Goal: Information Seeking & Learning: Learn about a topic

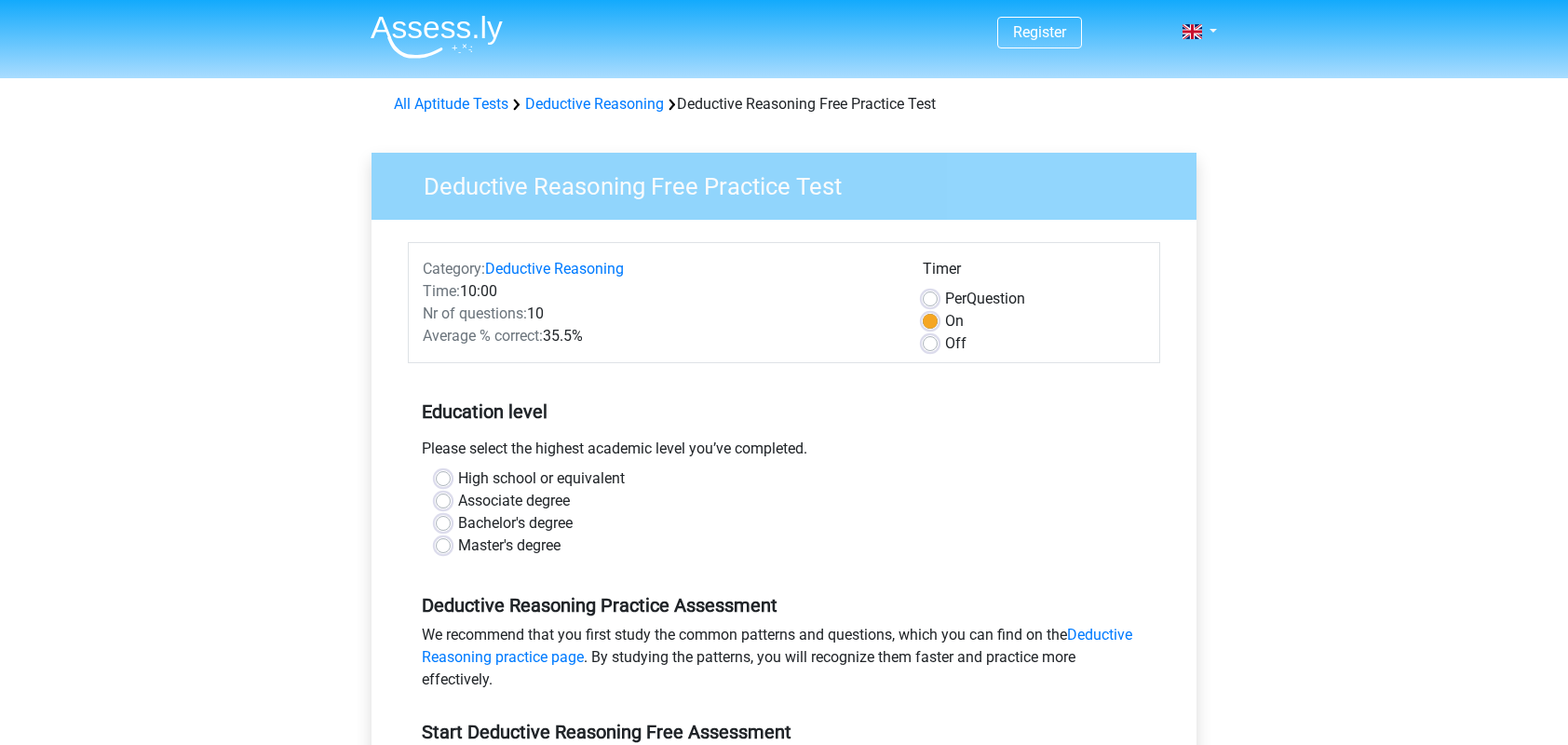
click at [449, 488] on div "High school or equivalent" at bounding box center [784, 478] width 697 height 23
click at [449, 486] on div "High school or equivalent" at bounding box center [784, 478] width 697 height 23
click at [441, 467] on div "High school or equivalent" at bounding box center [784, 478] width 697 height 23
click at [458, 485] on label "High school or equivalent" at bounding box center [542, 478] width 167 height 23
click at [441, 485] on input "High school or equivalent" at bounding box center [443, 476] width 15 height 19
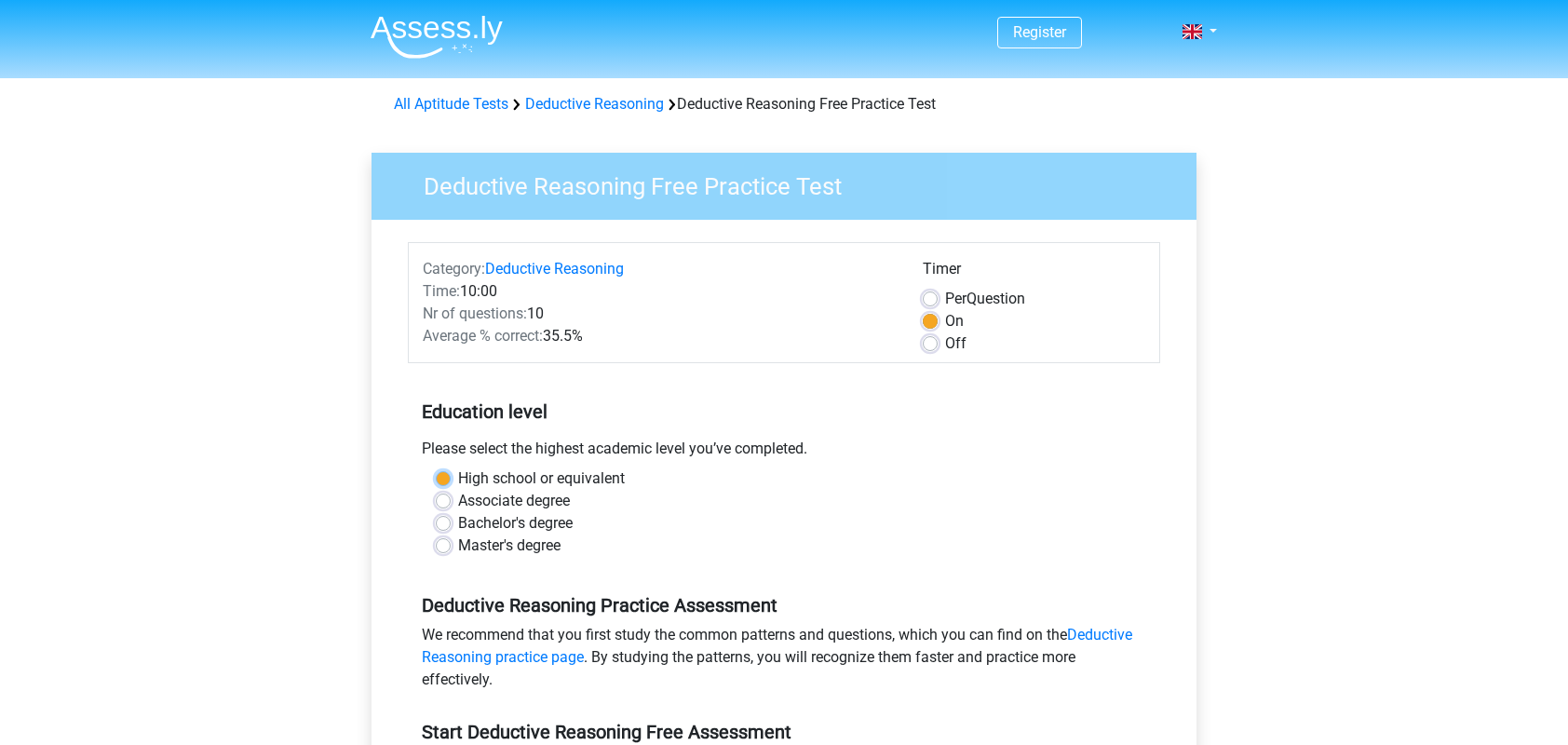
radio input "true"
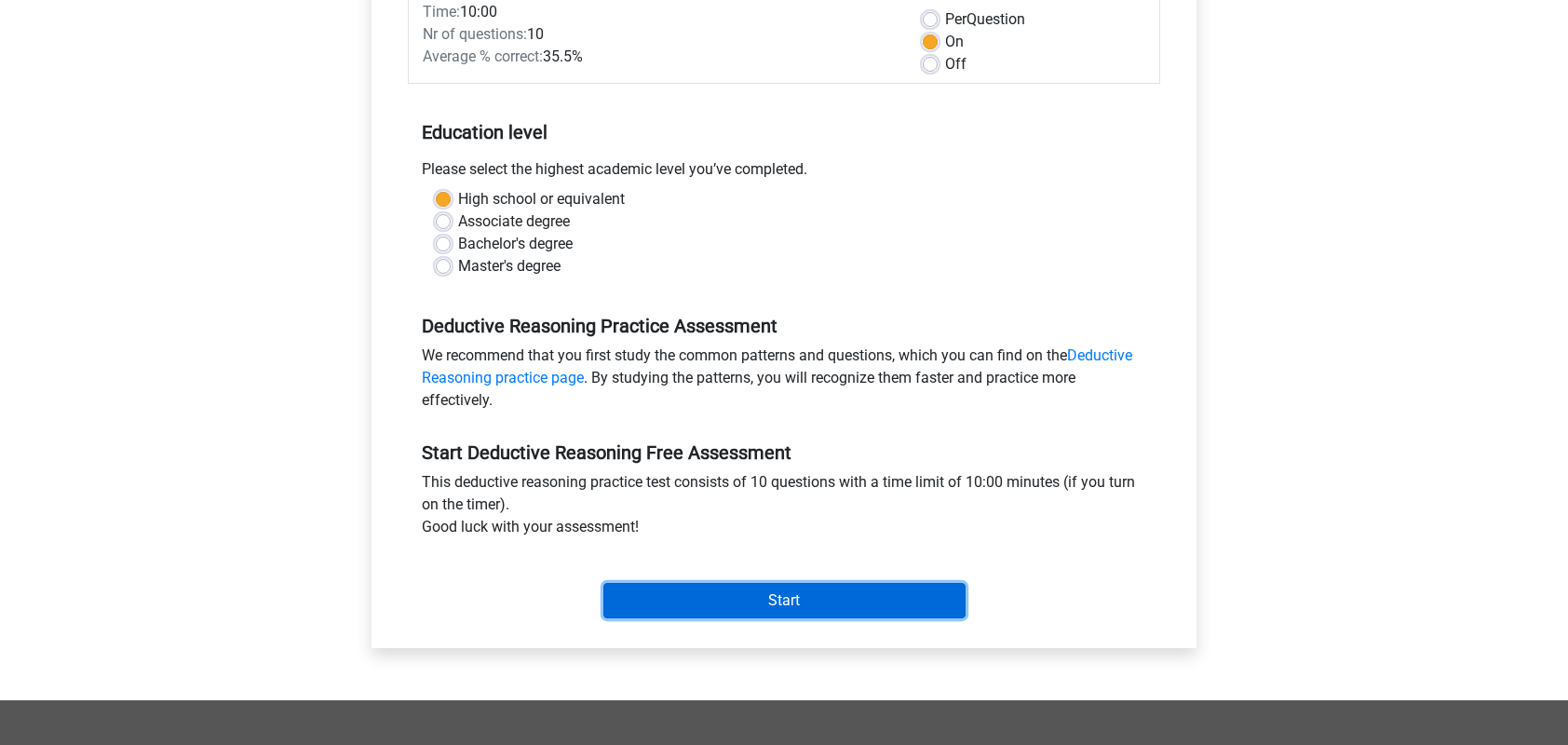
click at [804, 595] on input "Start" at bounding box center [785, 600] width 363 height 35
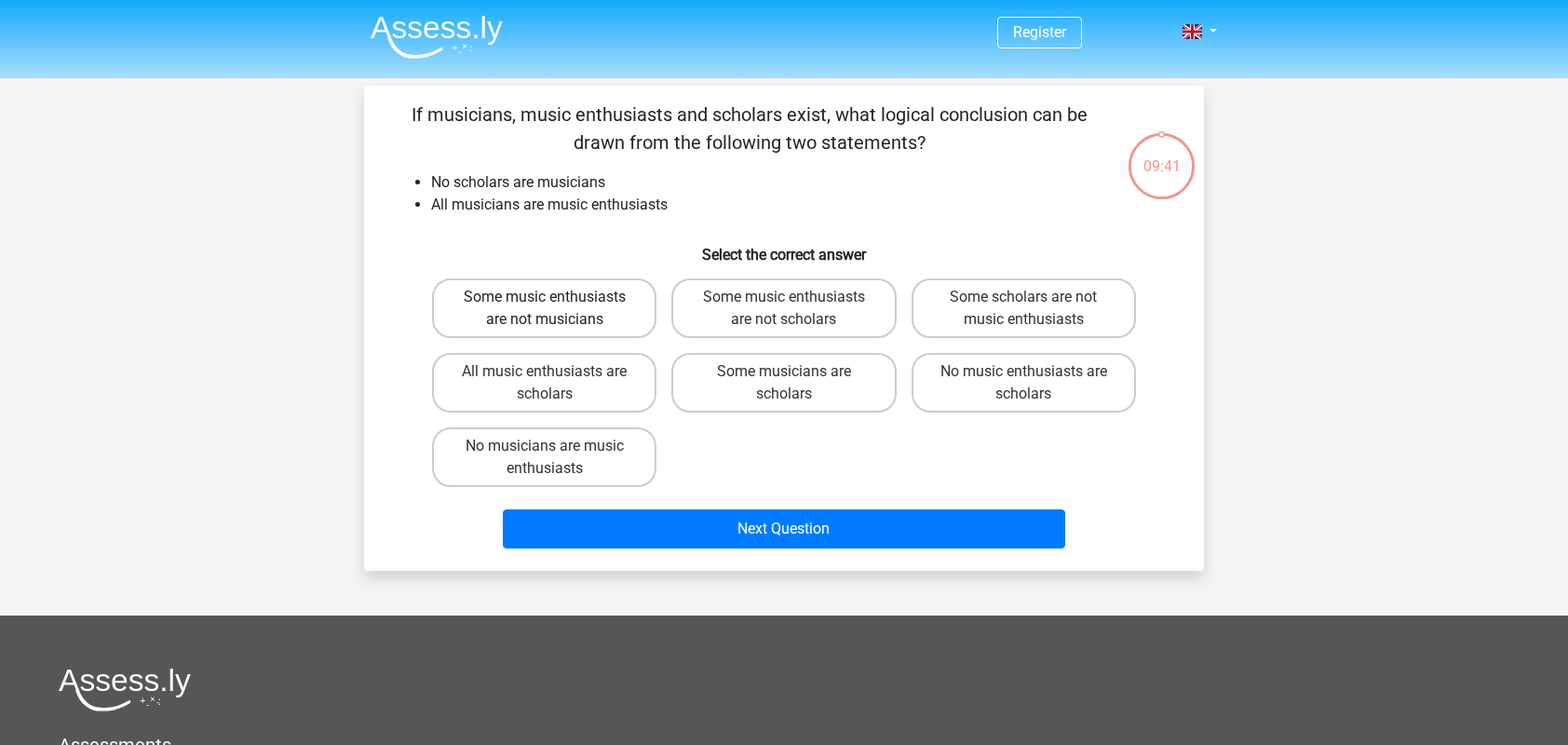
click at [594, 314] on label "Some music enthusiasts are not musicians" at bounding box center [544, 307] width 224 height 60
click at [557, 309] on input "Some music enthusiasts are not musicians" at bounding box center [551, 303] width 12 height 12
radio input "true"
click at [787, 311] on label "Some music enthusiasts are not scholars" at bounding box center [783, 307] width 224 height 60
click at [787, 309] on input "Some music enthusiasts are not scholars" at bounding box center [790, 303] width 12 height 12
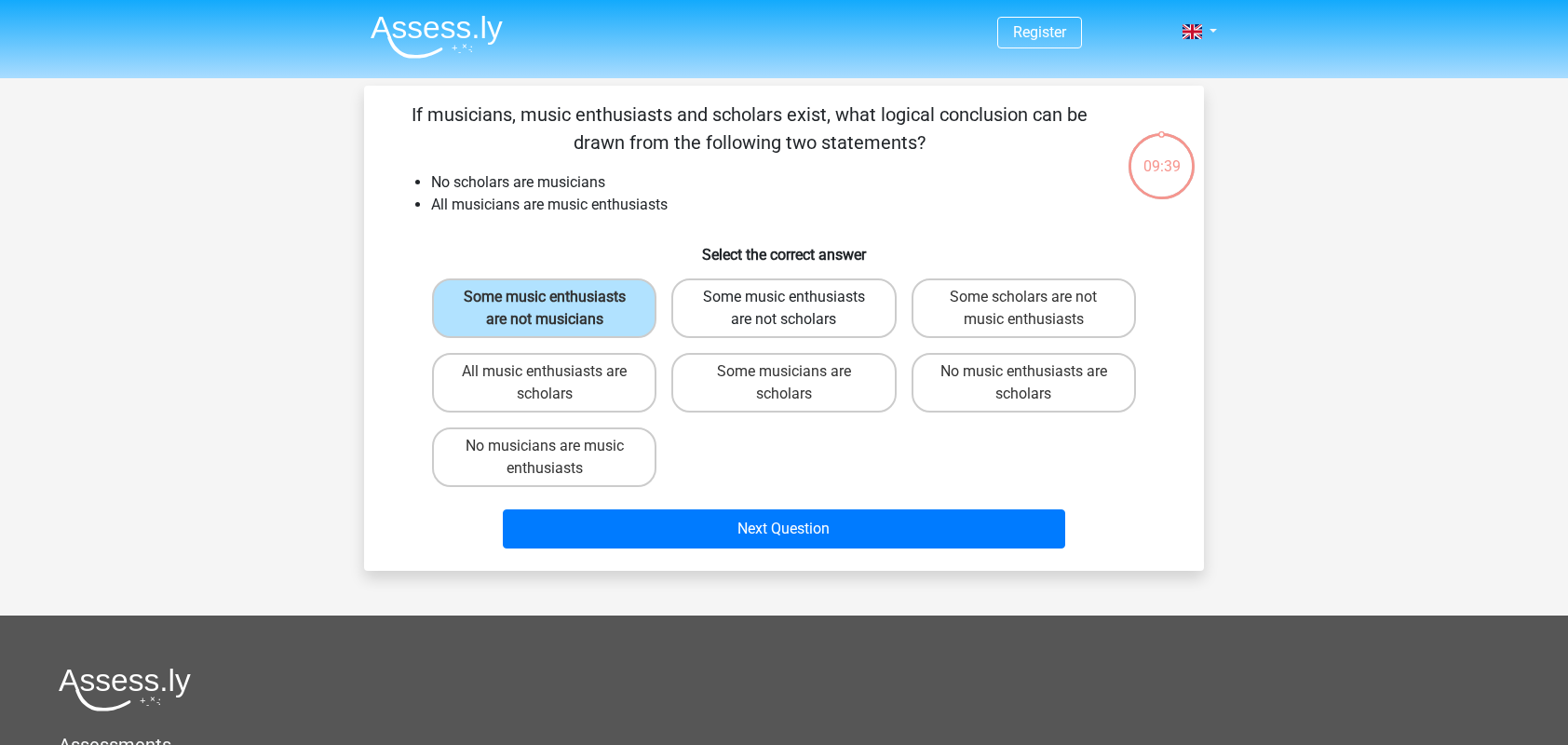
radio input "true"
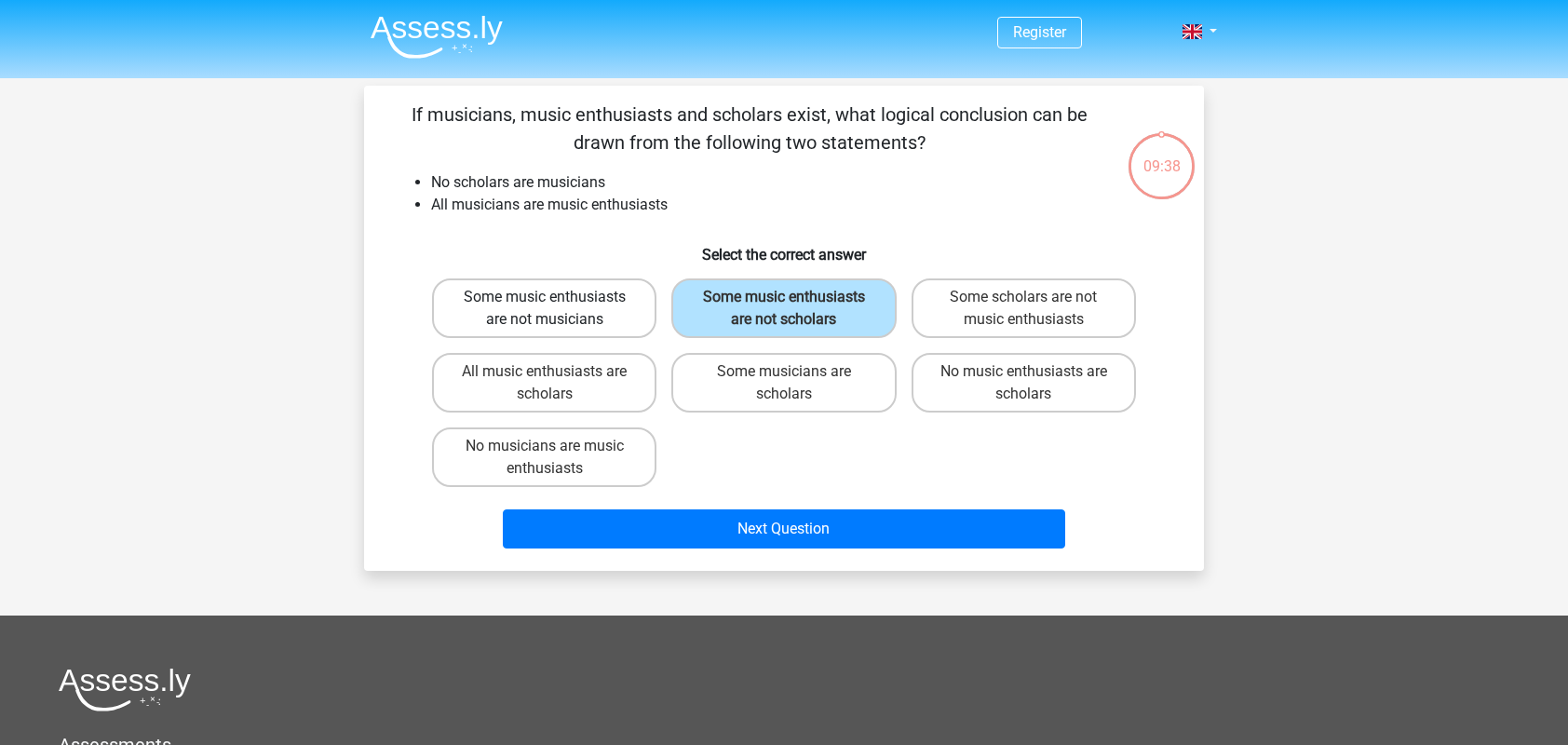
click at [533, 309] on label "Some music enthusiasts are not musicians" at bounding box center [544, 307] width 224 height 60
click at [545, 309] on input "Some music enthusiasts are not musicians" at bounding box center [551, 303] width 12 height 12
radio input "true"
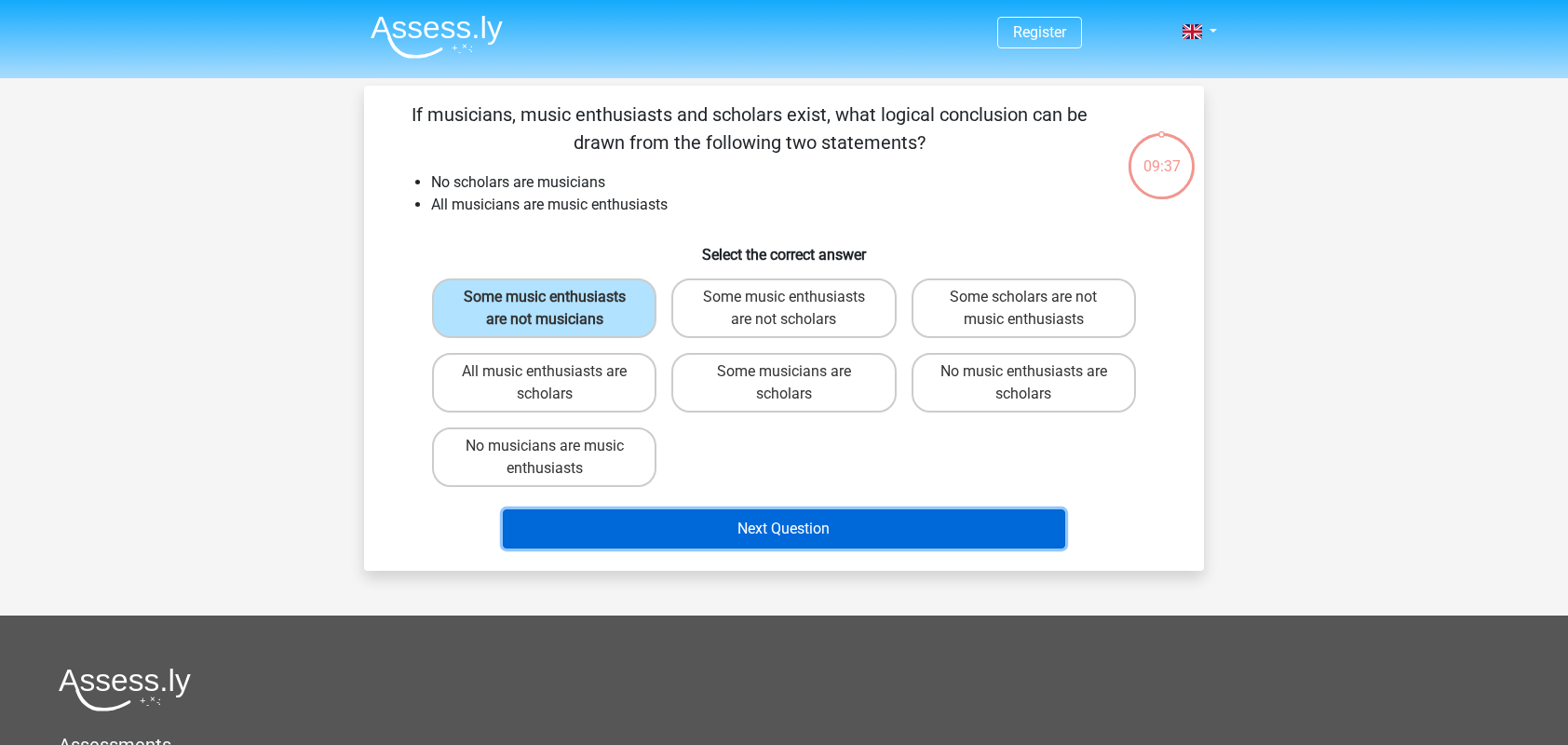
click at [850, 523] on button "Next Question" at bounding box center [784, 528] width 563 height 39
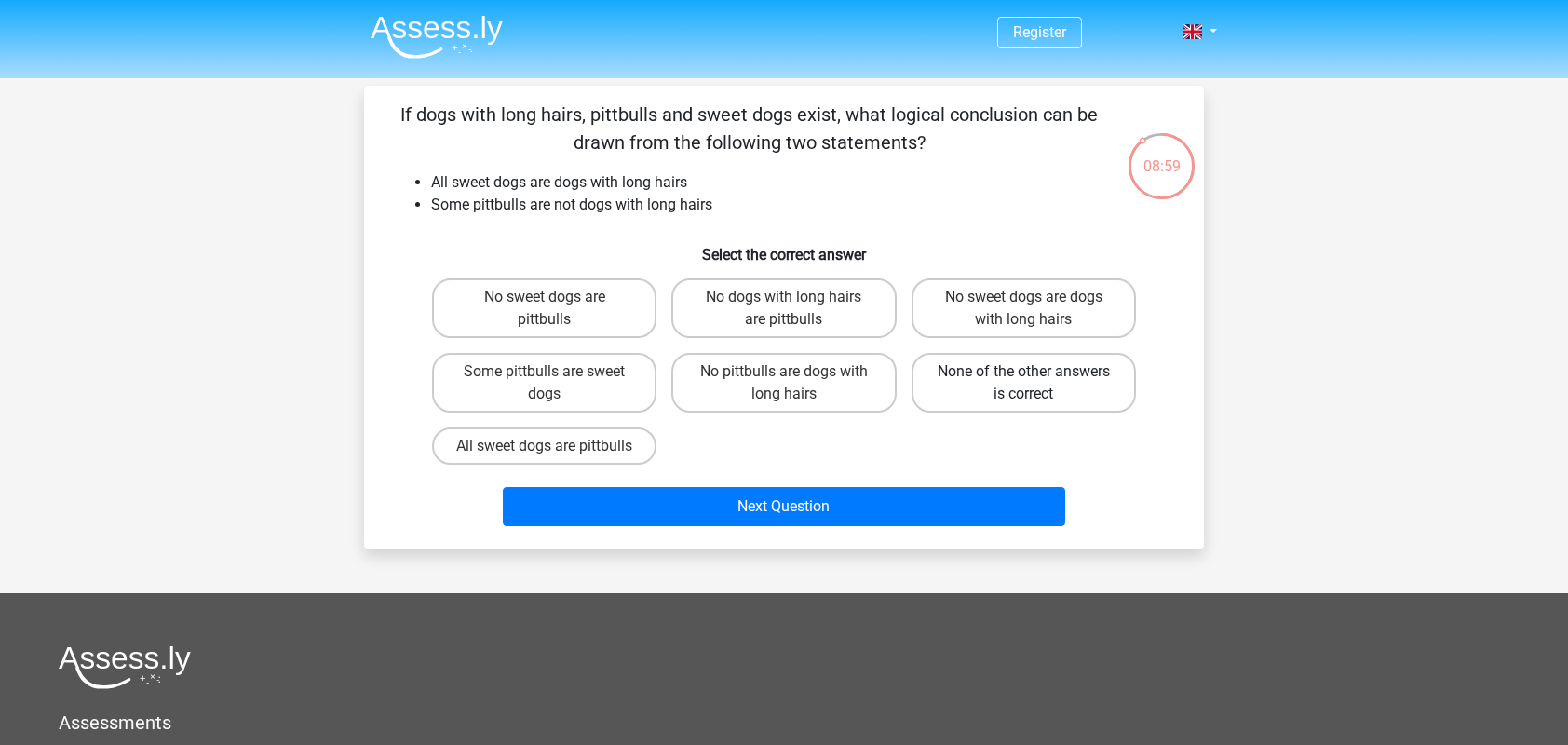
click at [1123, 381] on label "None of the other answers is correct" at bounding box center [1023, 382] width 224 height 60
click at [1036, 381] on input "None of the other answers is correct" at bounding box center [1029, 377] width 12 height 12
radio input "true"
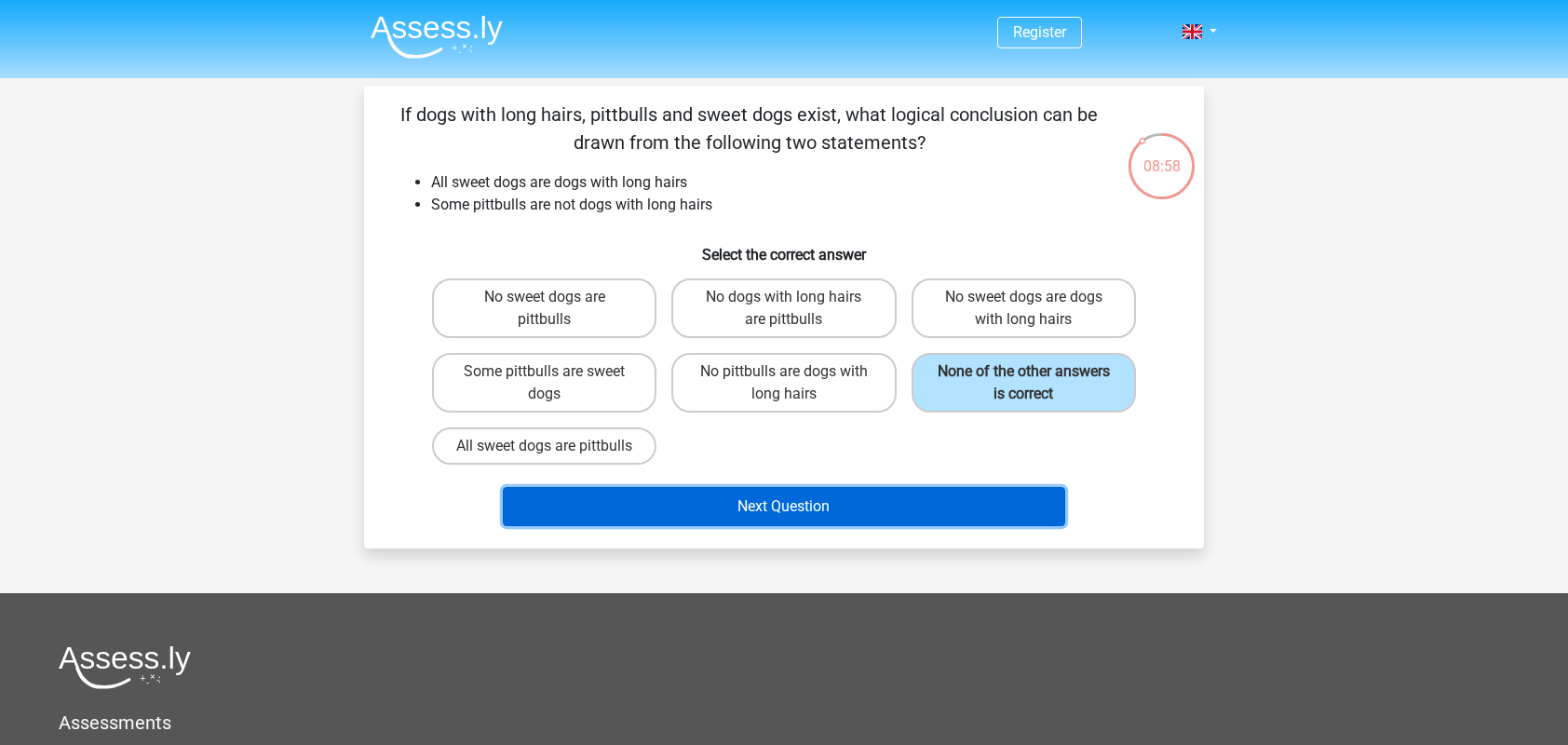
click at [931, 521] on button "Next Question" at bounding box center [784, 506] width 563 height 39
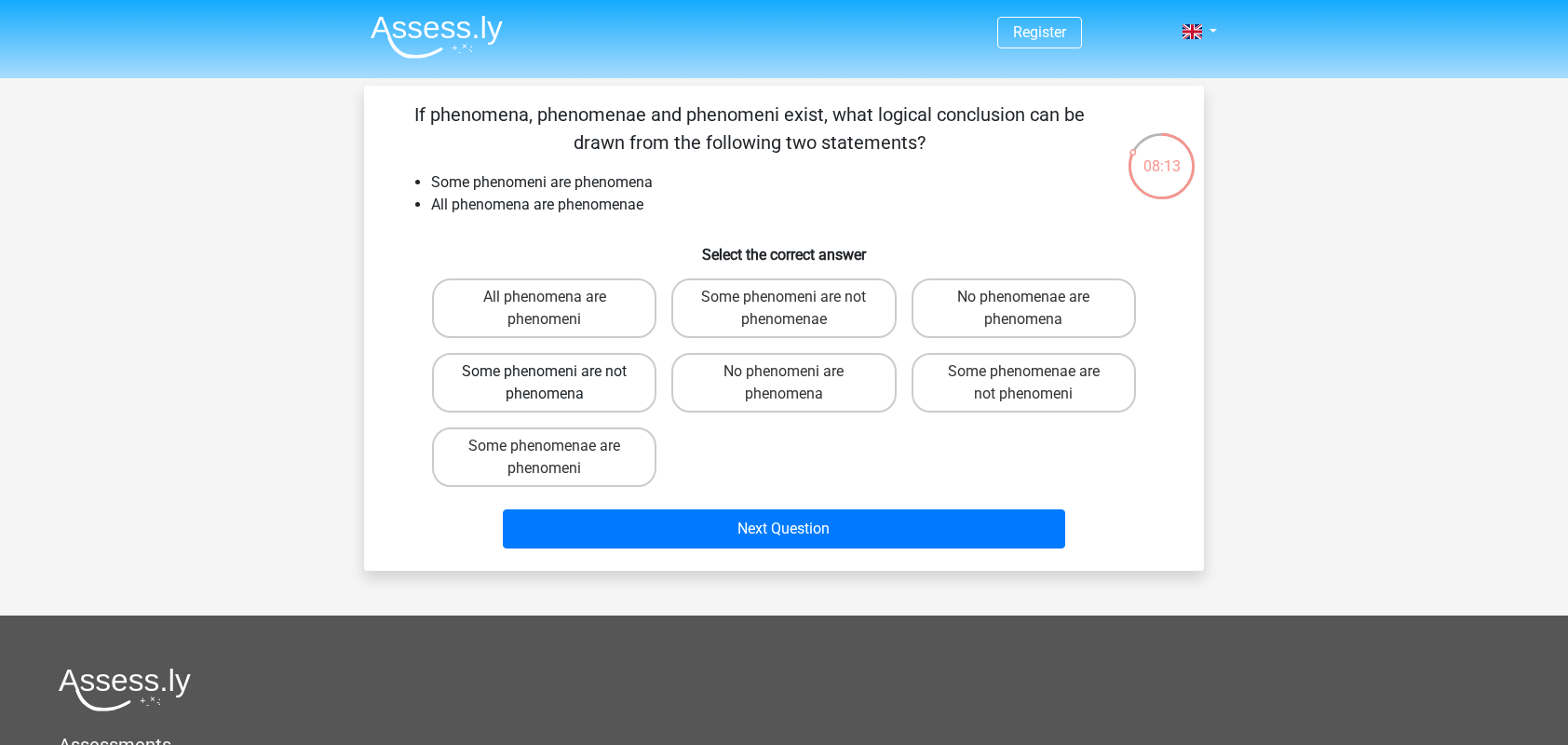
click at [606, 399] on label "Some phenomeni are not phenomena" at bounding box center [544, 382] width 224 height 60
click at [557, 383] on input "Some phenomeni are not phenomena" at bounding box center [551, 377] width 12 height 12
radio input "true"
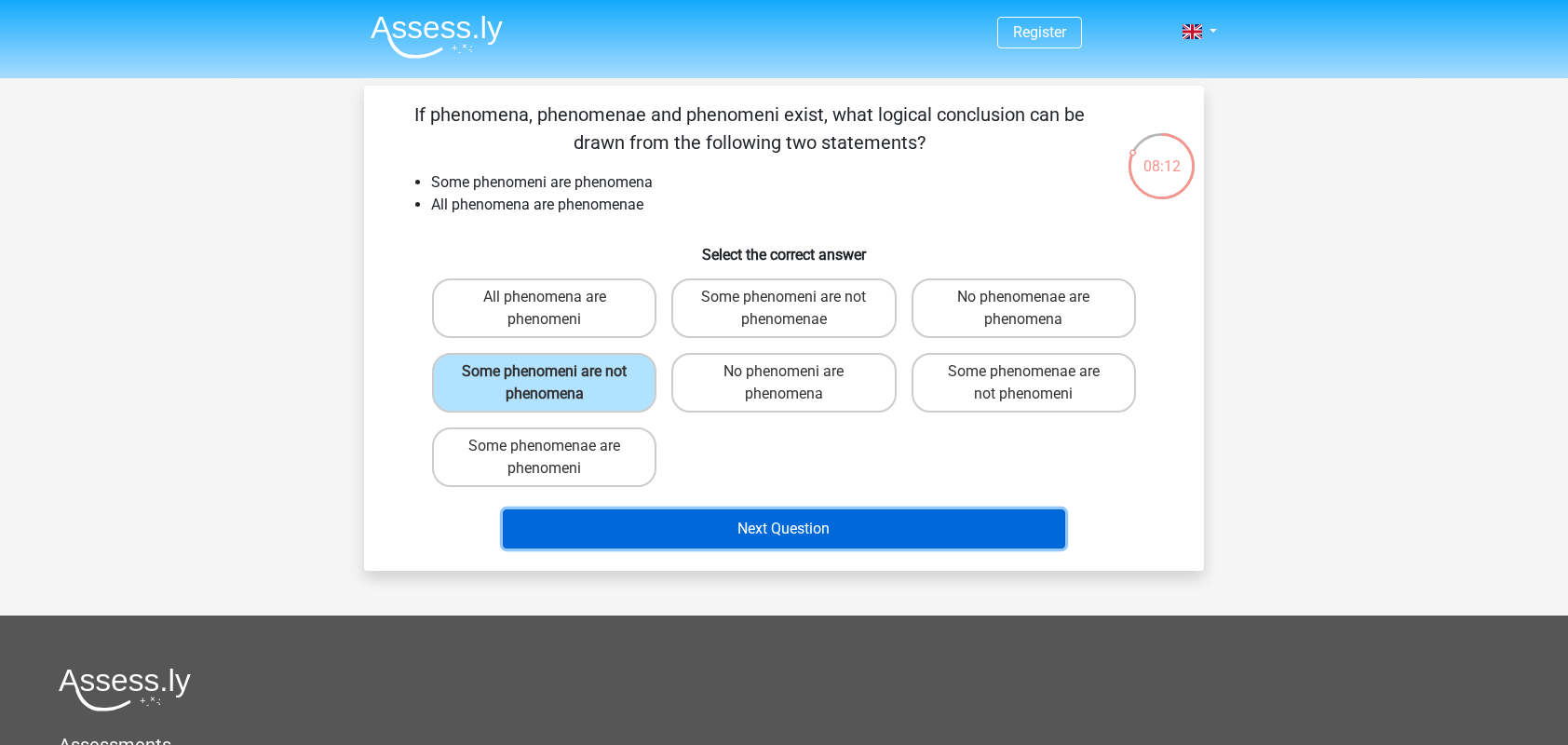
click at [751, 515] on button "Next Question" at bounding box center [784, 528] width 563 height 39
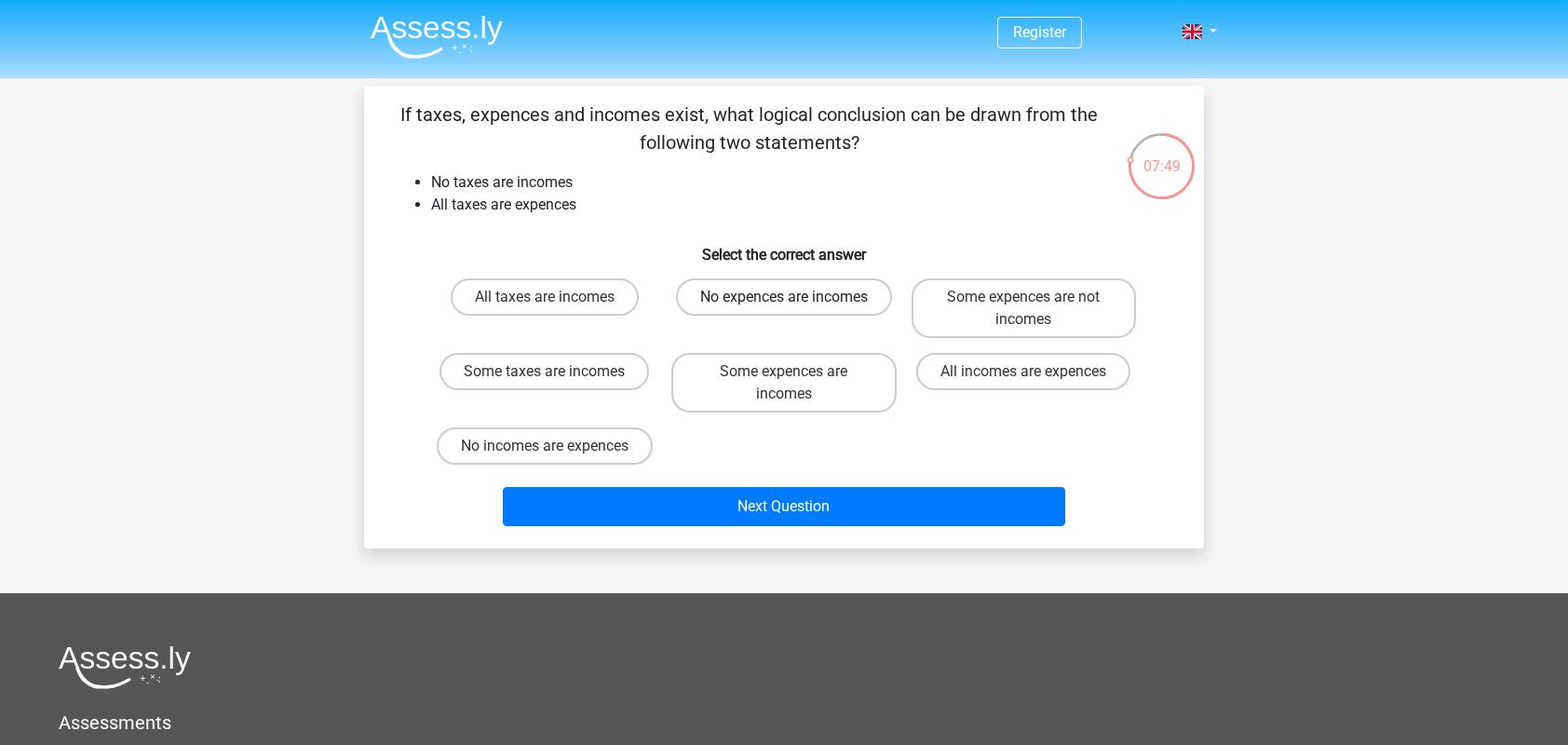
click at [860, 296] on label "No expences are incomes" at bounding box center [784, 296] width 216 height 37
click at [796, 297] on input "No expences are incomes" at bounding box center [790, 303] width 12 height 12
radio input "true"
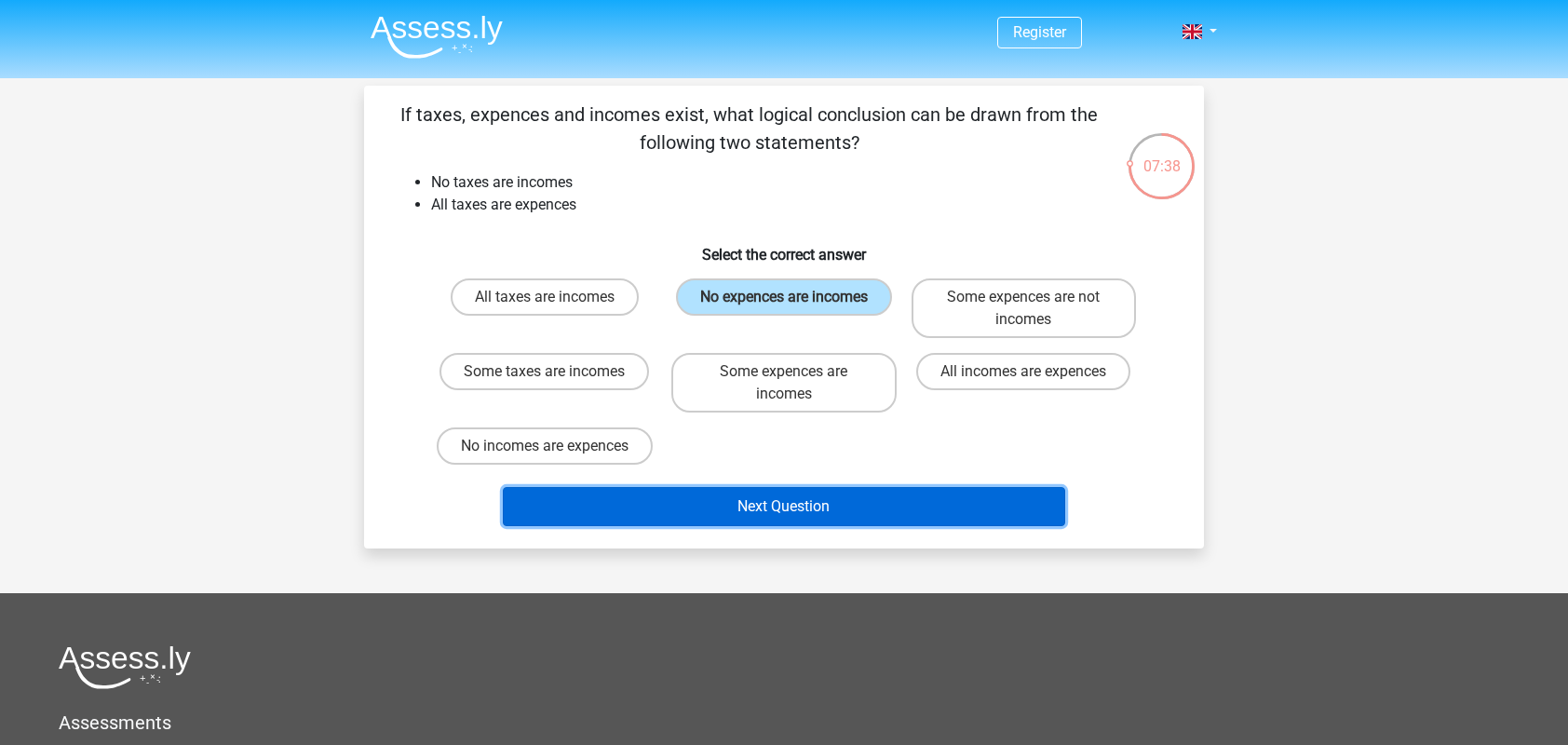
click at [873, 495] on button "Next Question" at bounding box center [784, 506] width 563 height 39
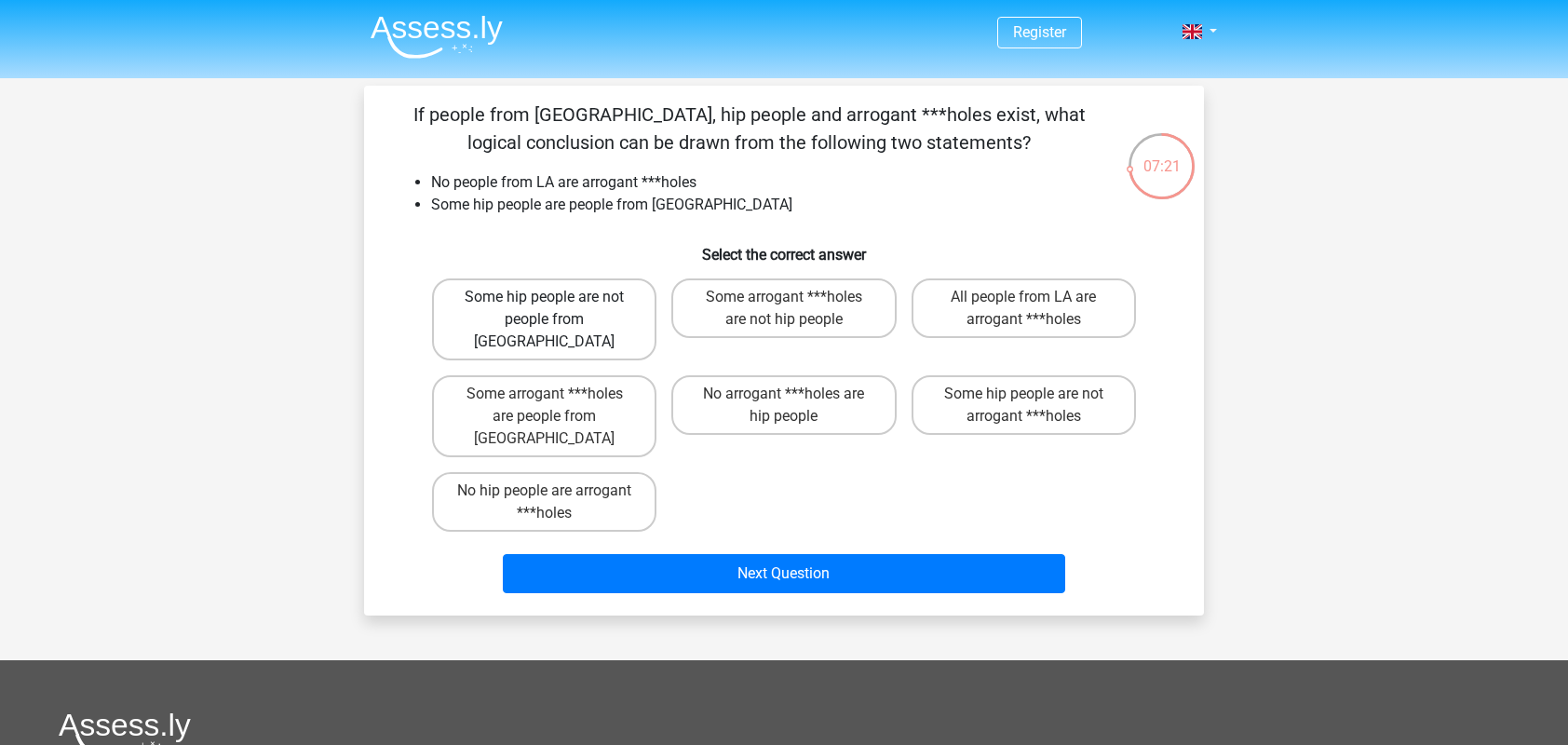
click at [618, 315] on label "Some hip people are not people from LA" at bounding box center [544, 319] width 224 height 82
click at [557, 309] on input "Some hip people are not people from LA" at bounding box center [551, 303] width 12 height 12
radio input "true"
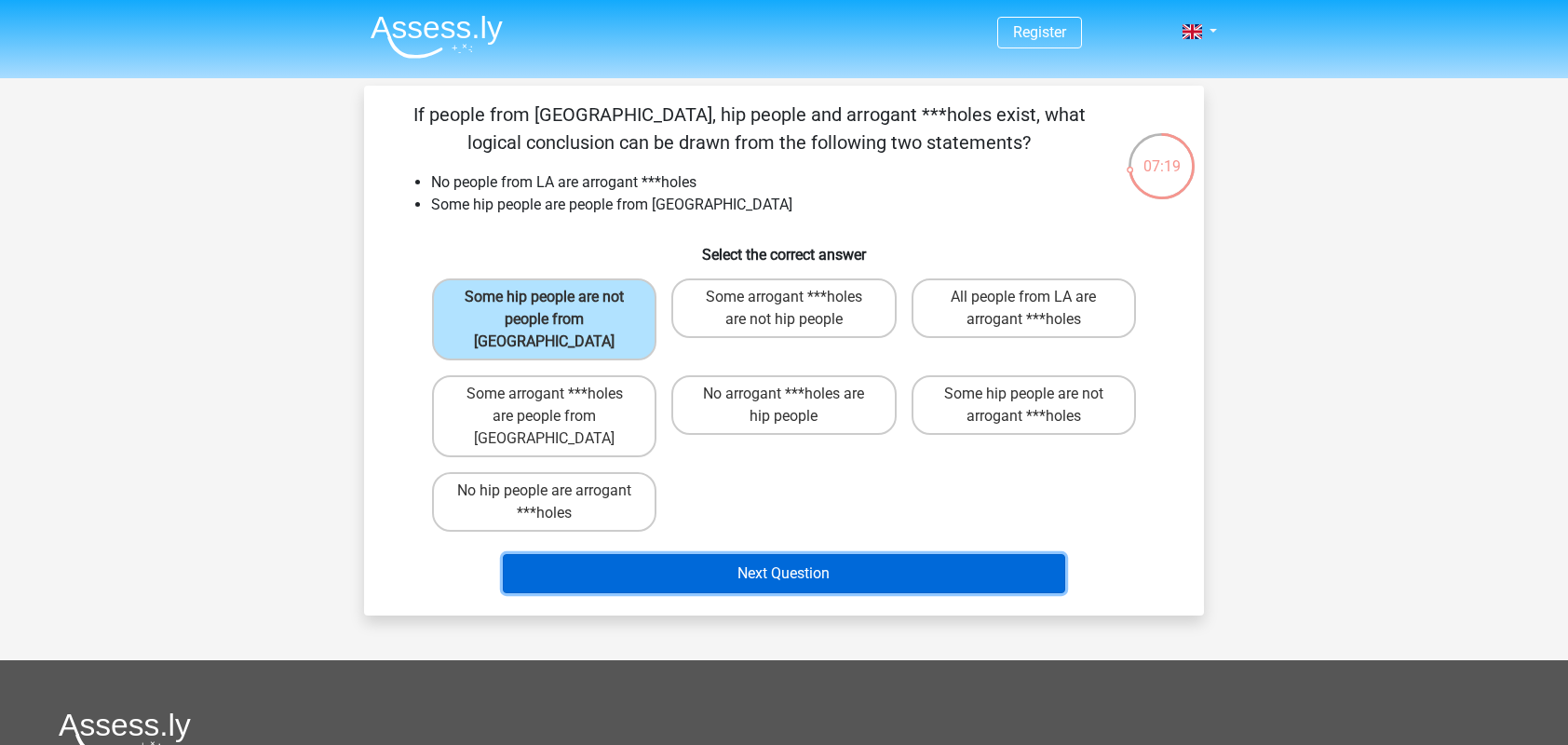
click at [869, 554] on button "Next Question" at bounding box center [784, 573] width 563 height 39
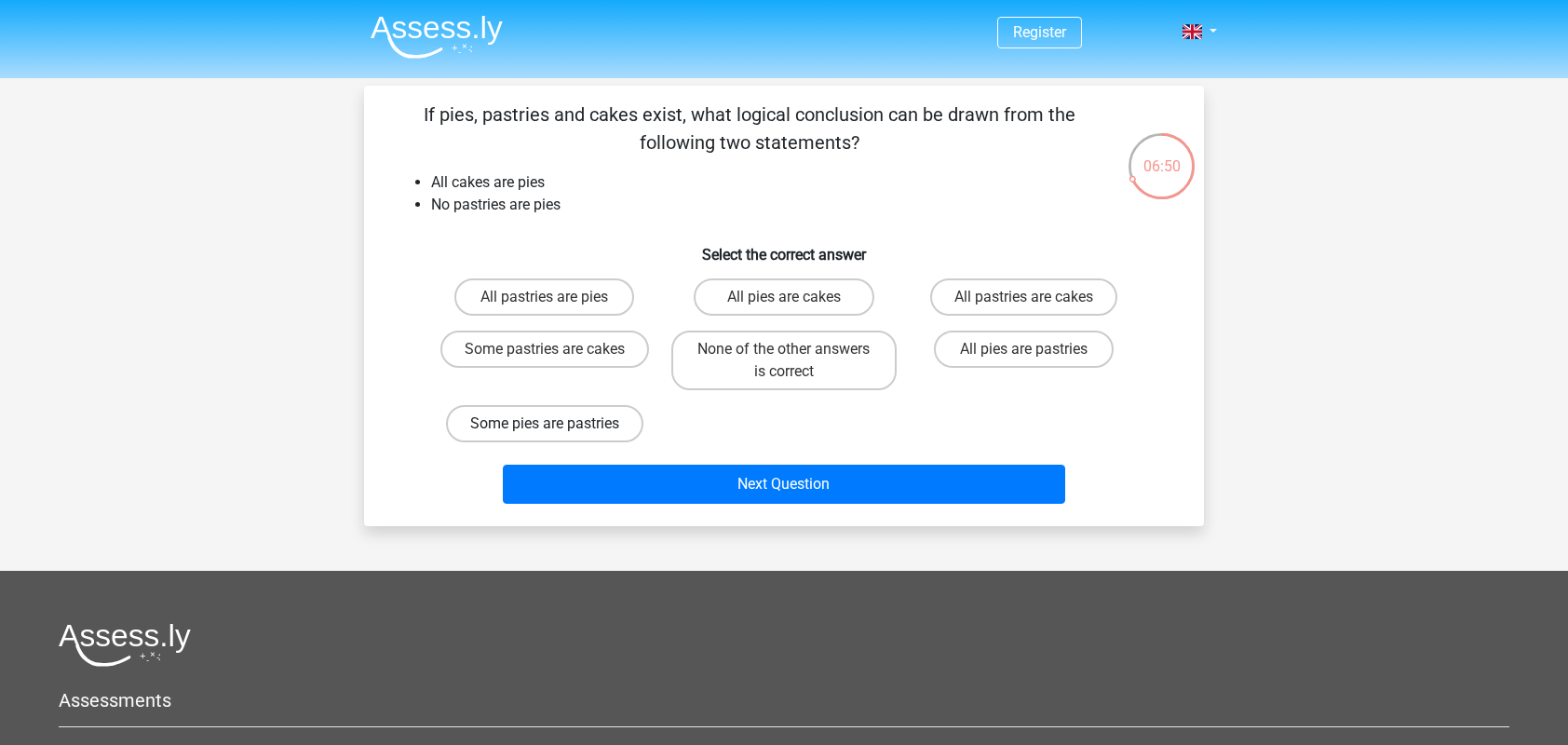
click at [633, 408] on label "Some pies are pastries" at bounding box center [545, 423] width 197 height 37
click at [557, 423] on input "Some pies are pastries" at bounding box center [551, 429] width 12 height 12
radio input "true"
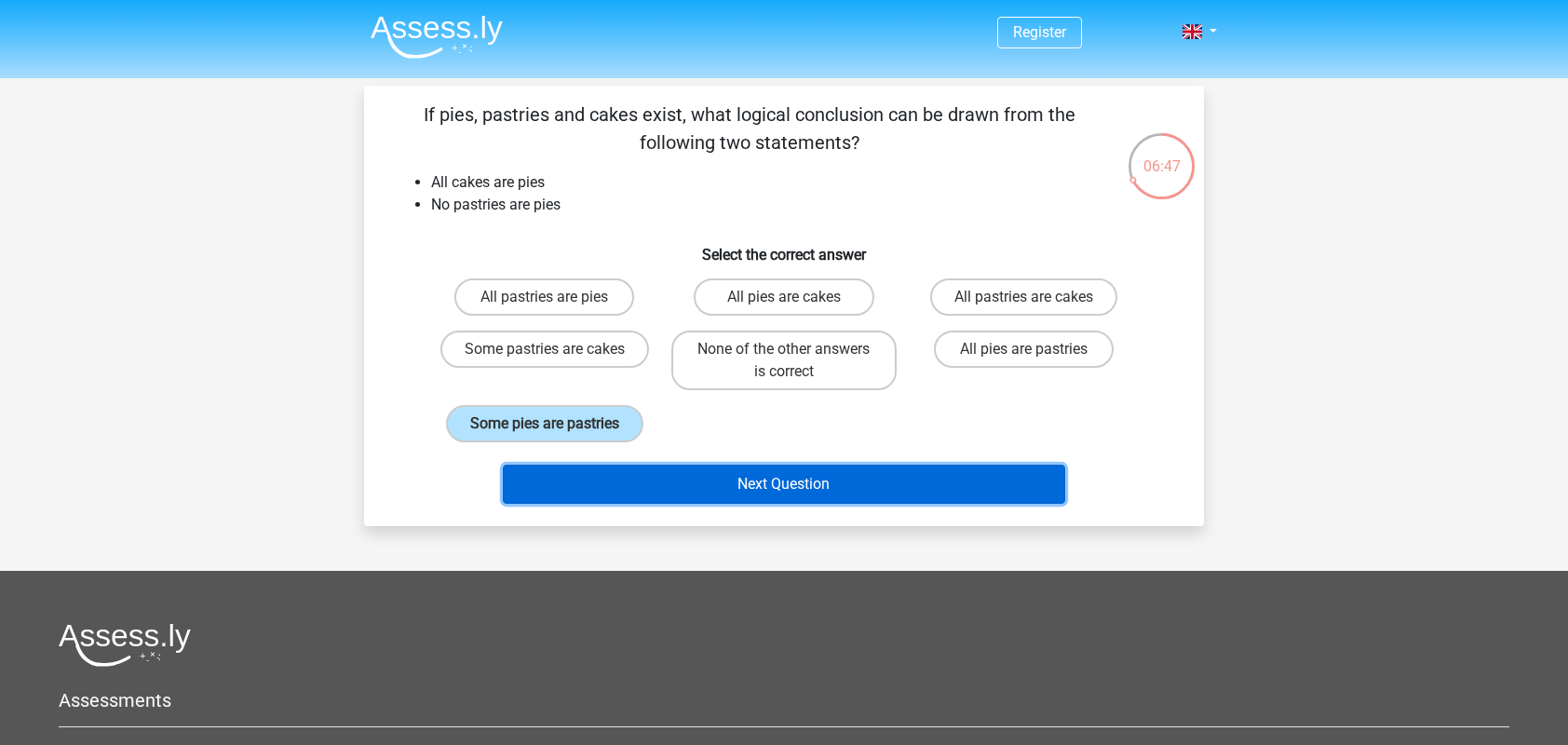
click at [850, 477] on button "Next Question" at bounding box center [784, 483] width 563 height 39
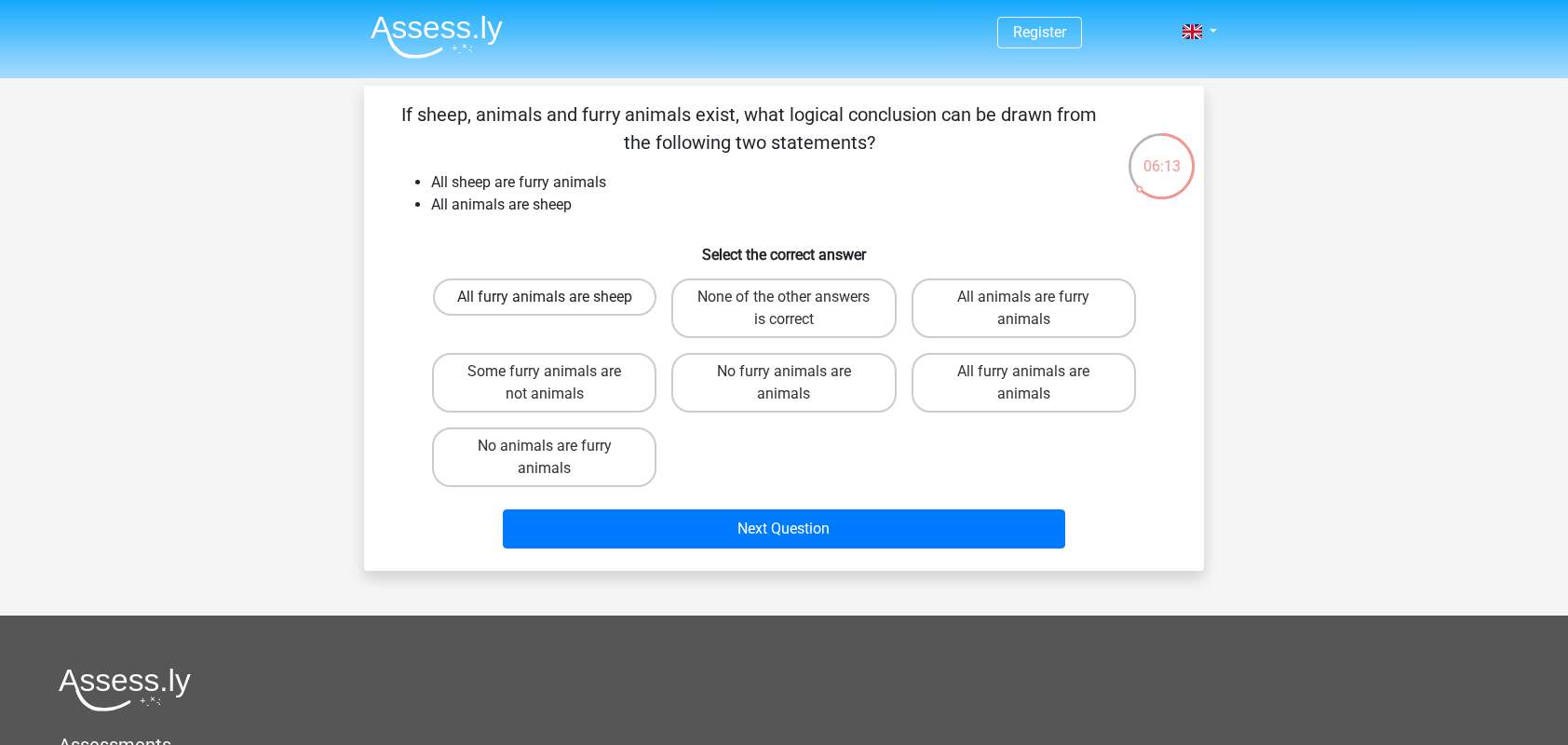
click at [627, 308] on label "All furry animals are sheep" at bounding box center [544, 296] width 223 height 37
click at [557, 308] on input "All furry animals are sheep" at bounding box center [551, 303] width 12 height 12
radio input "true"
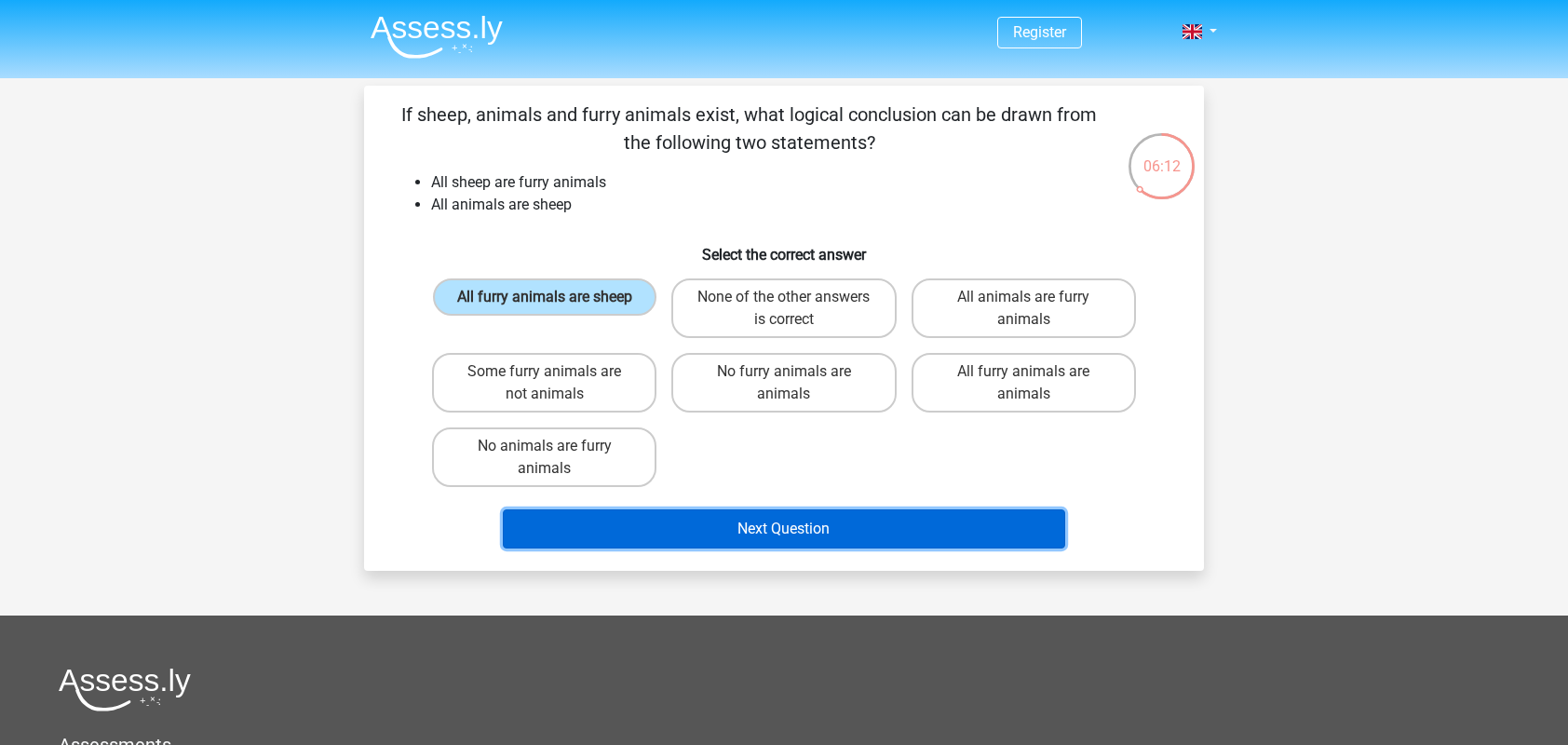
click at [814, 536] on button "Next Question" at bounding box center [784, 528] width 563 height 39
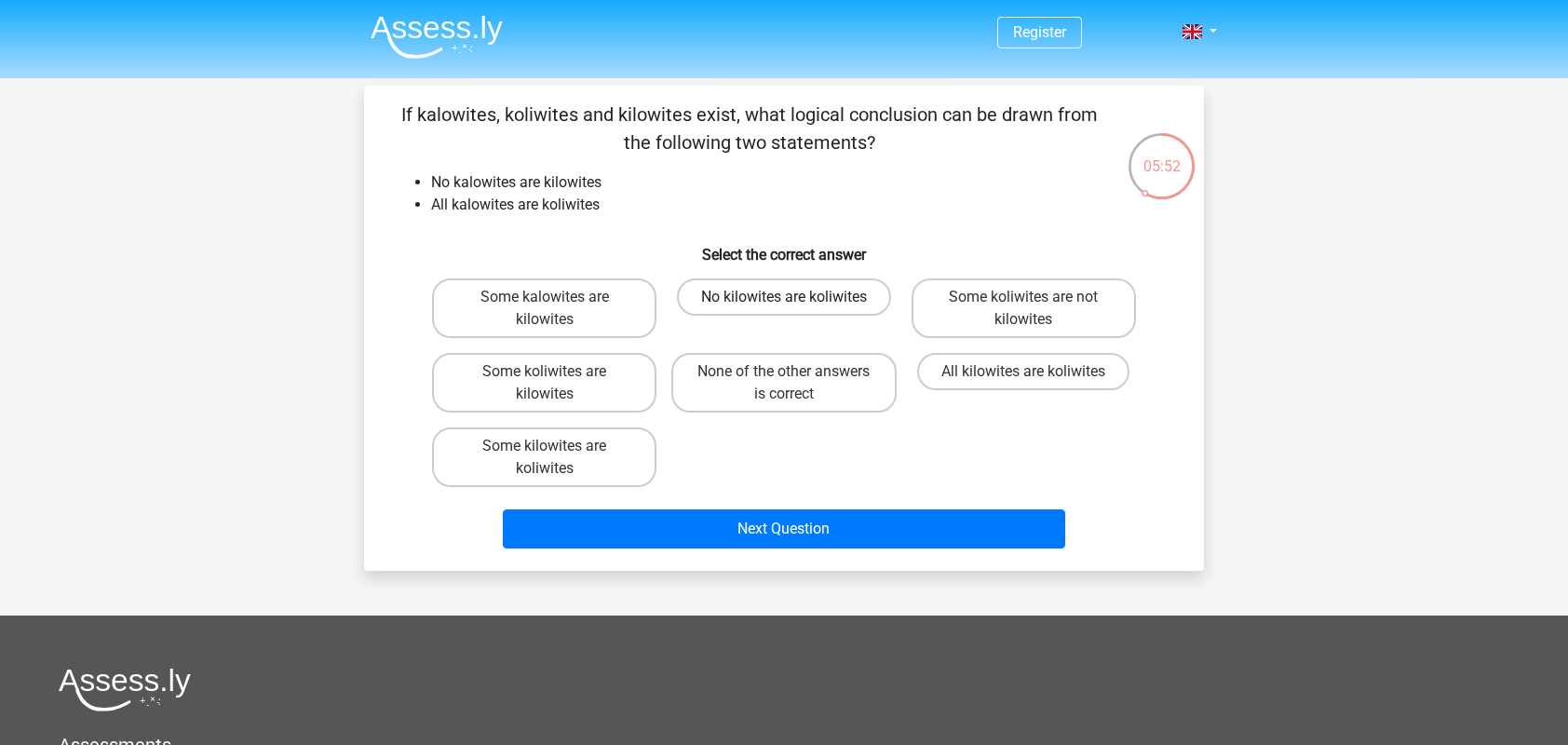
click at [855, 309] on label "No kilowites are koliwites" at bounding box center [784, 296] width 215 height 37
click at [796, 309] on input "No kilowites are koliwites" at bounding box center [790, 303] width 12 height 12
radio input "true"
click at [866, 498] on div "Next Question" at bounding box center [784, 525] width 780 height 62
click at [871, 554] on div "Next Question" at bounding box center [783, 531] width 719 height 47
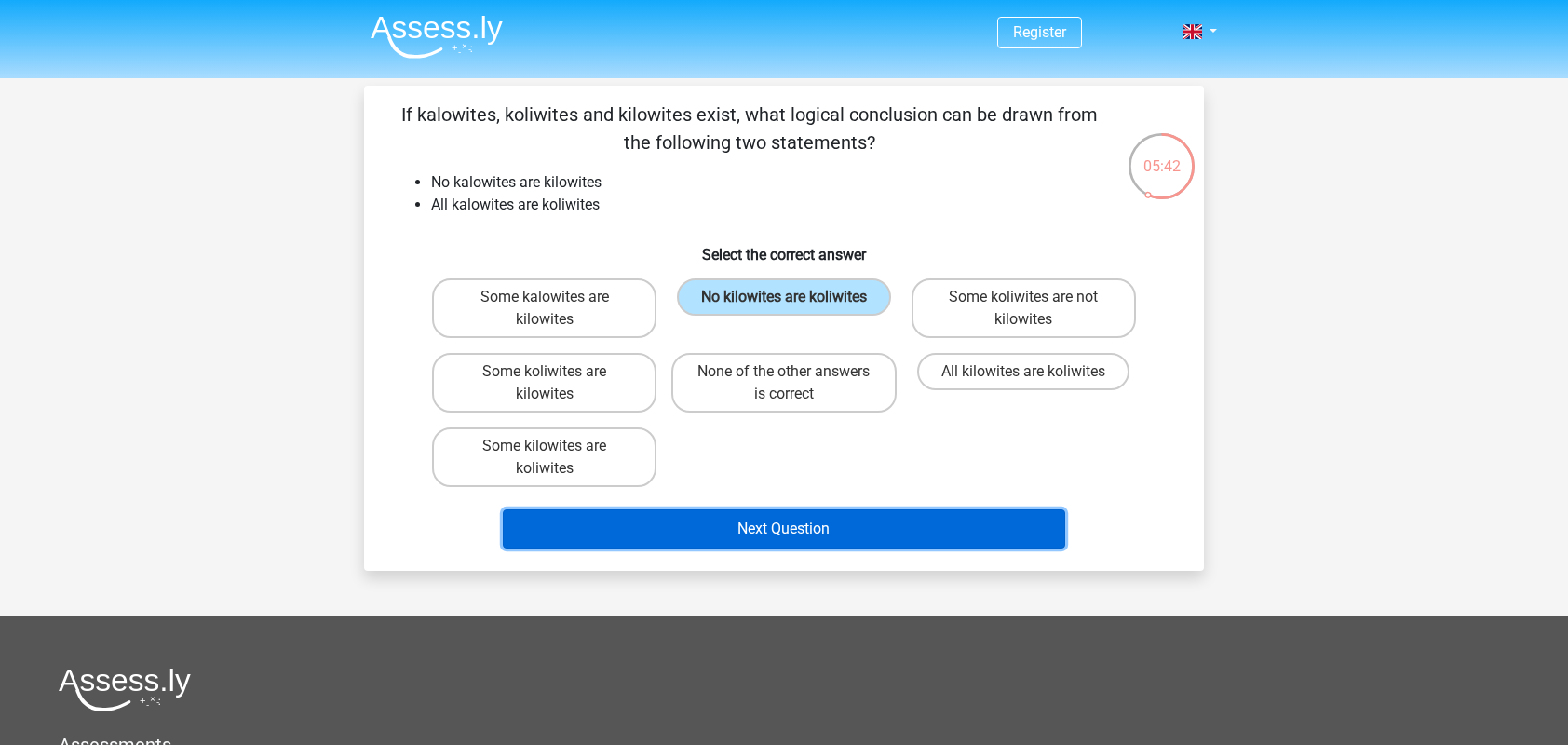
click at [871, 531] on button "Next Question" at bounding box center [784, 528] width 563 height 39
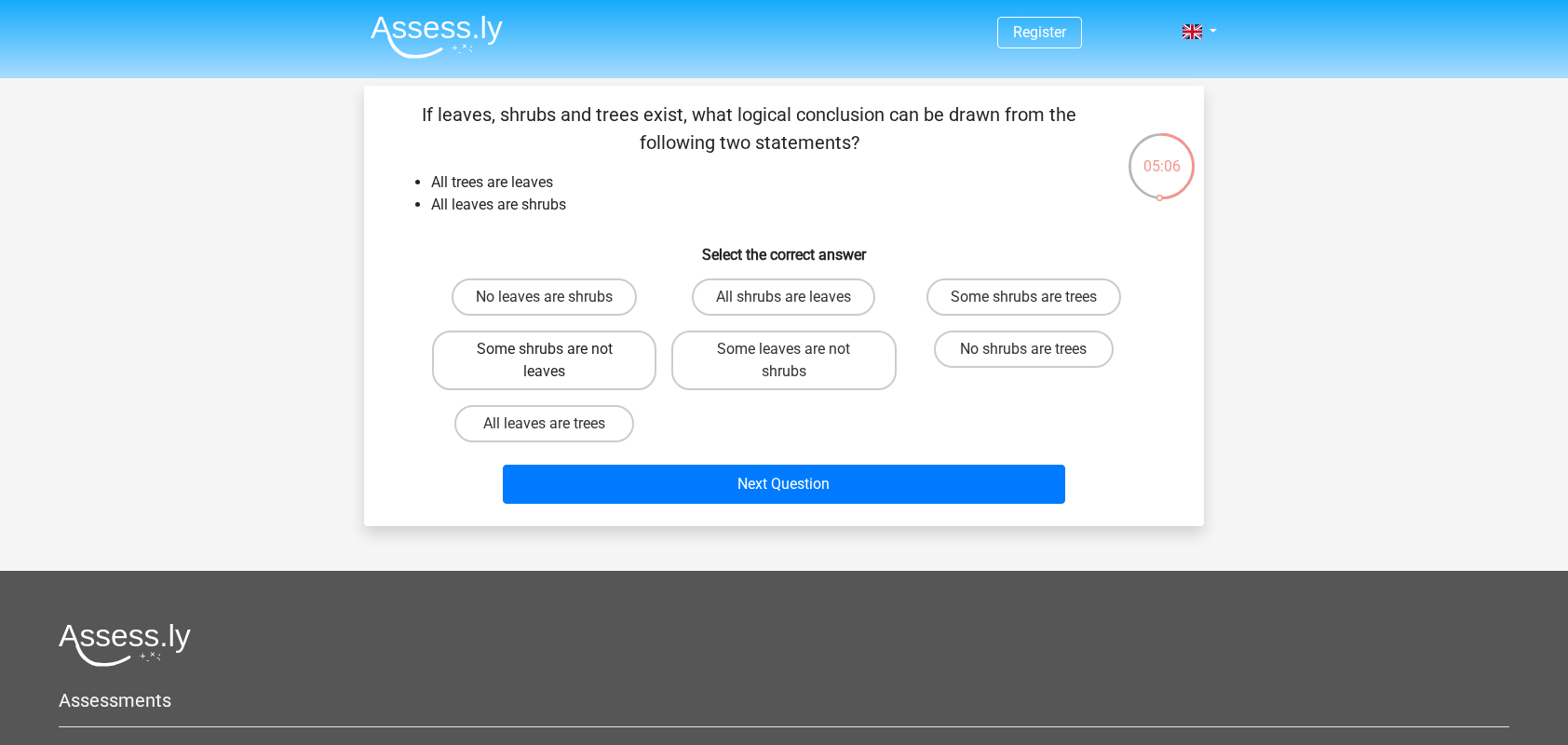
click at [503, 355] on label "Some shrubs are not leaves" at bounding box center [544, 360] width 224 height 60
click at [545, 355] on input "Some shrubs are not leaves" at bounding box center [551, 355] width 12 height 12
radio input "true"
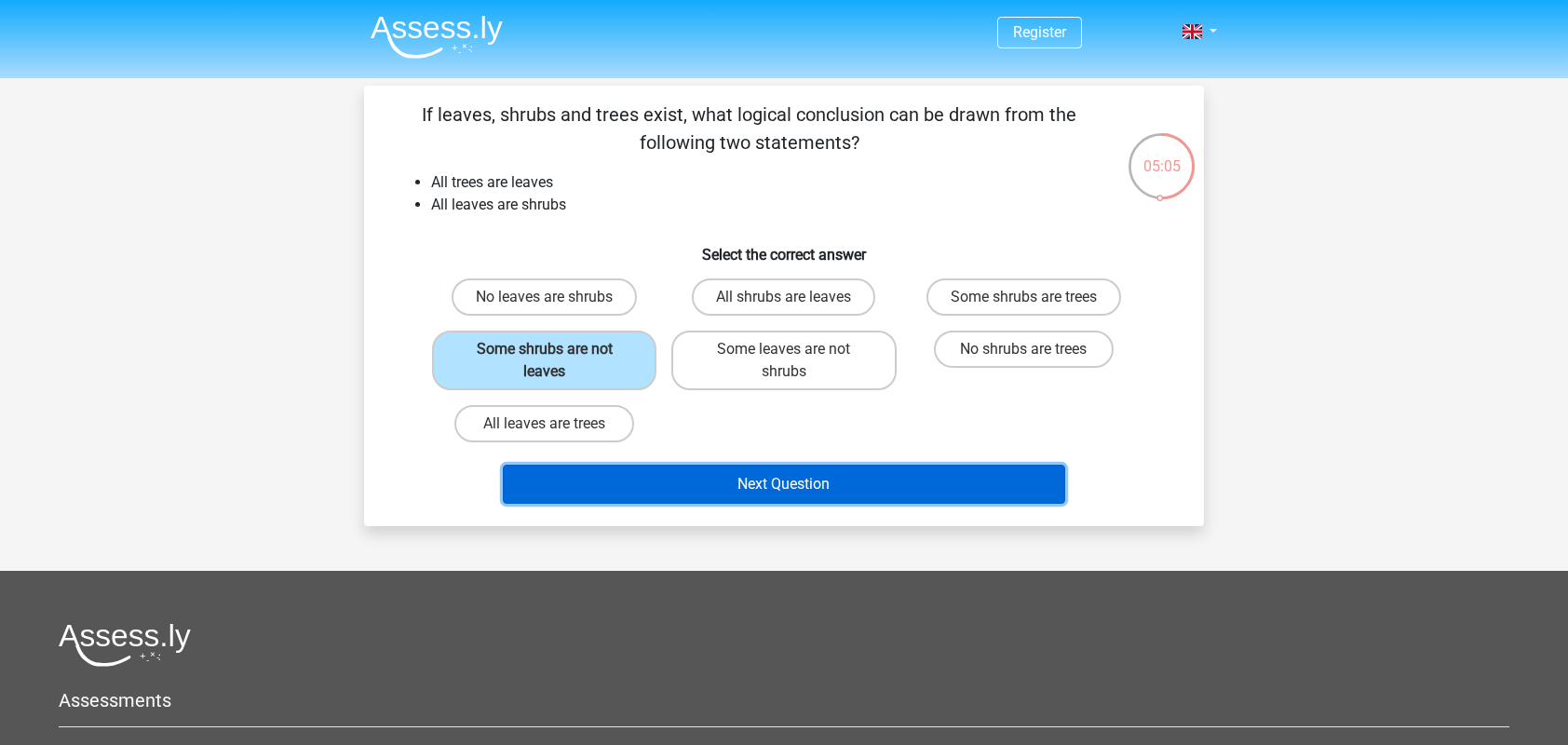
click at [814, 477] on button "Next Question" at bounding box center [784, 483] width 563 height 39
